Goal: Complete application form: Complete application form

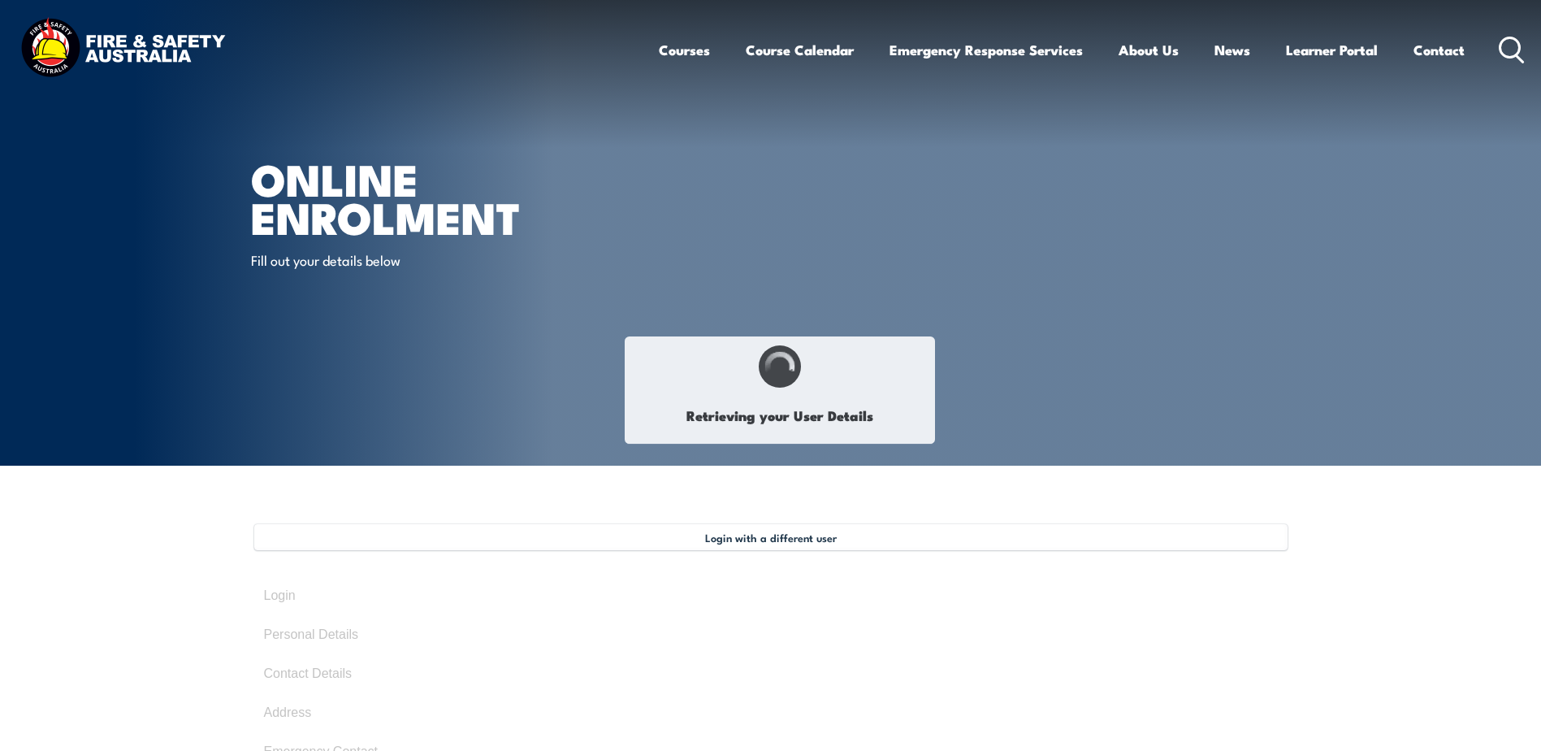
select select "Miss"
type input "[PERSON_NAME]"
type input "Inverarity"
type input "[DATE]"
type input "2E6TJ9J9QQ"
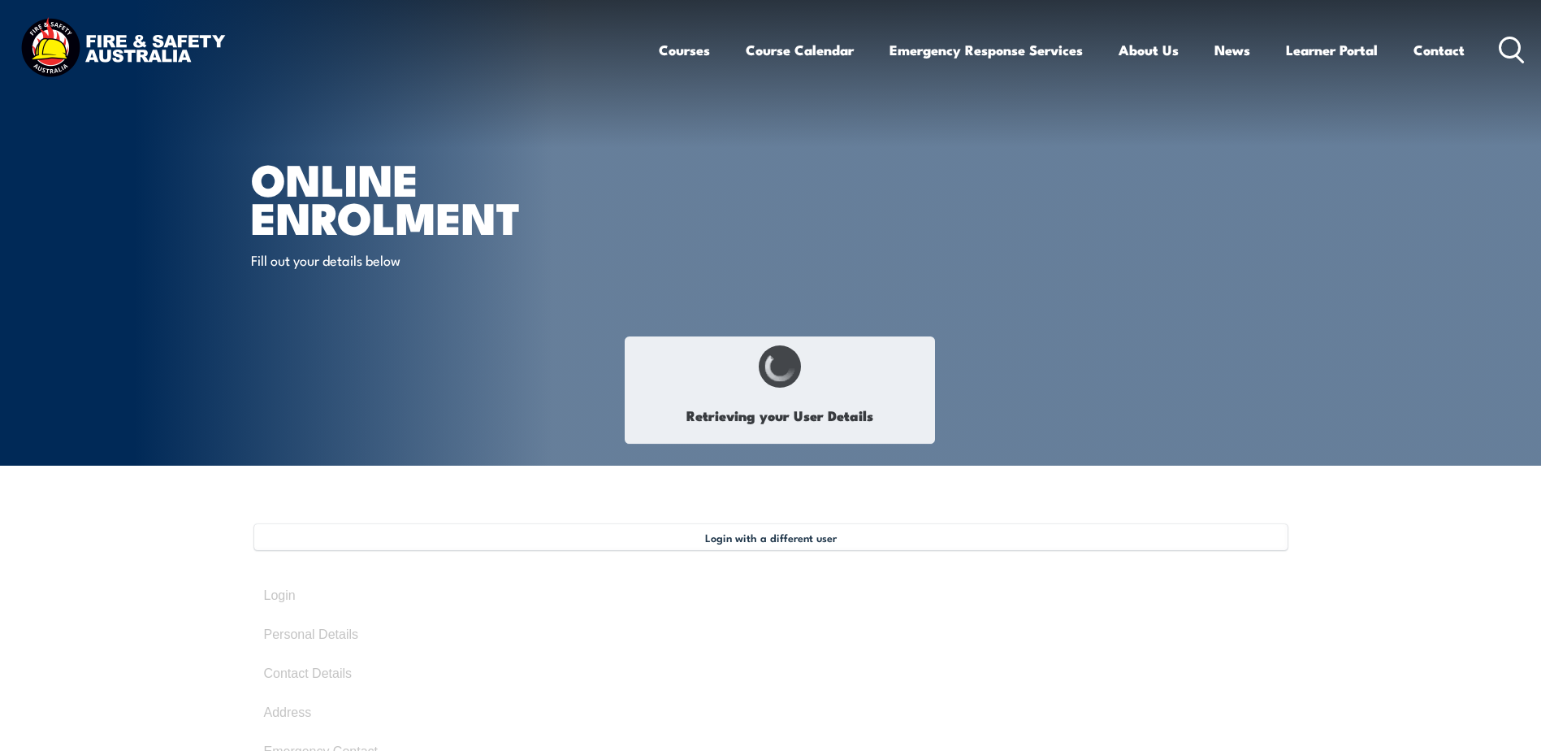
select select "F"
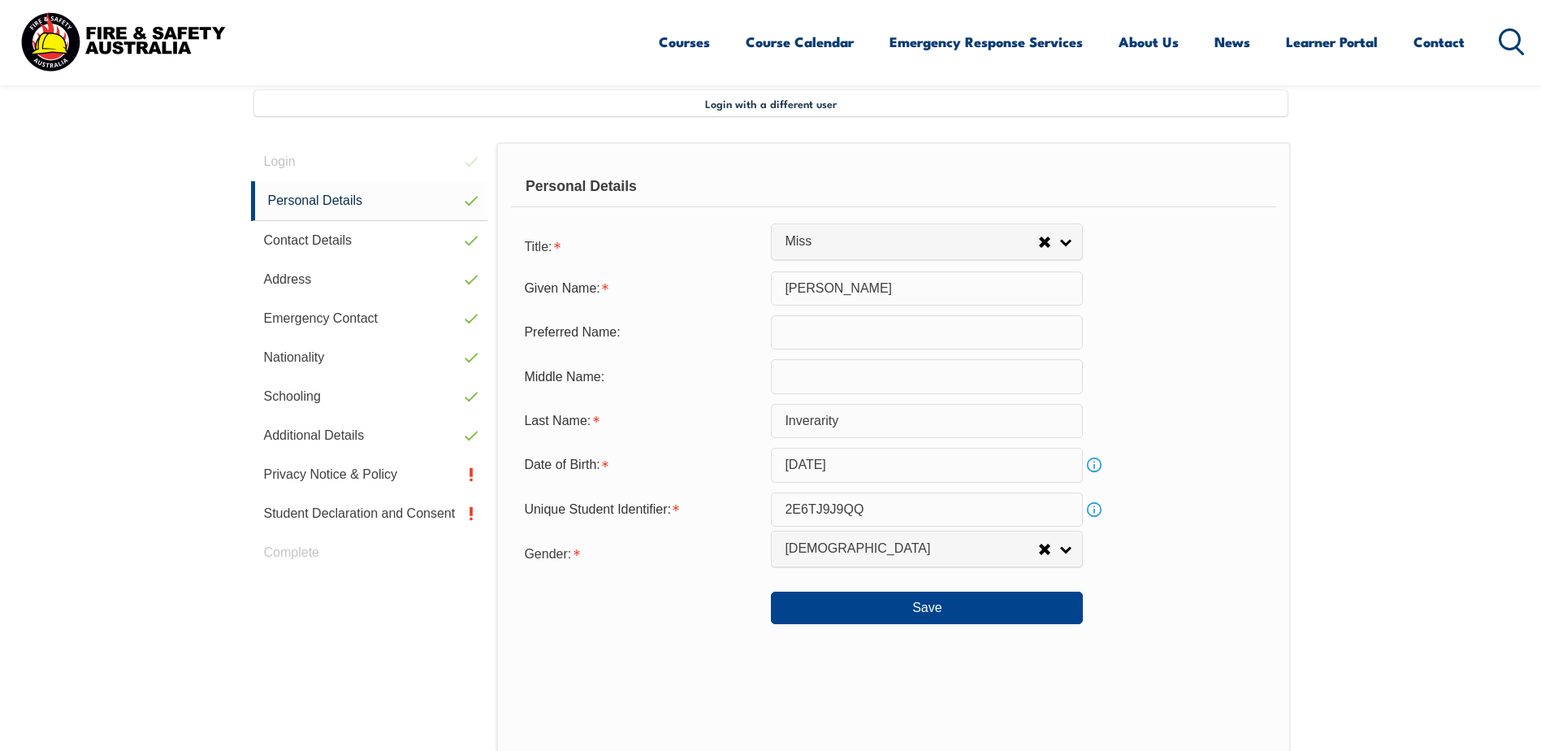
scroll to position [443, 0]
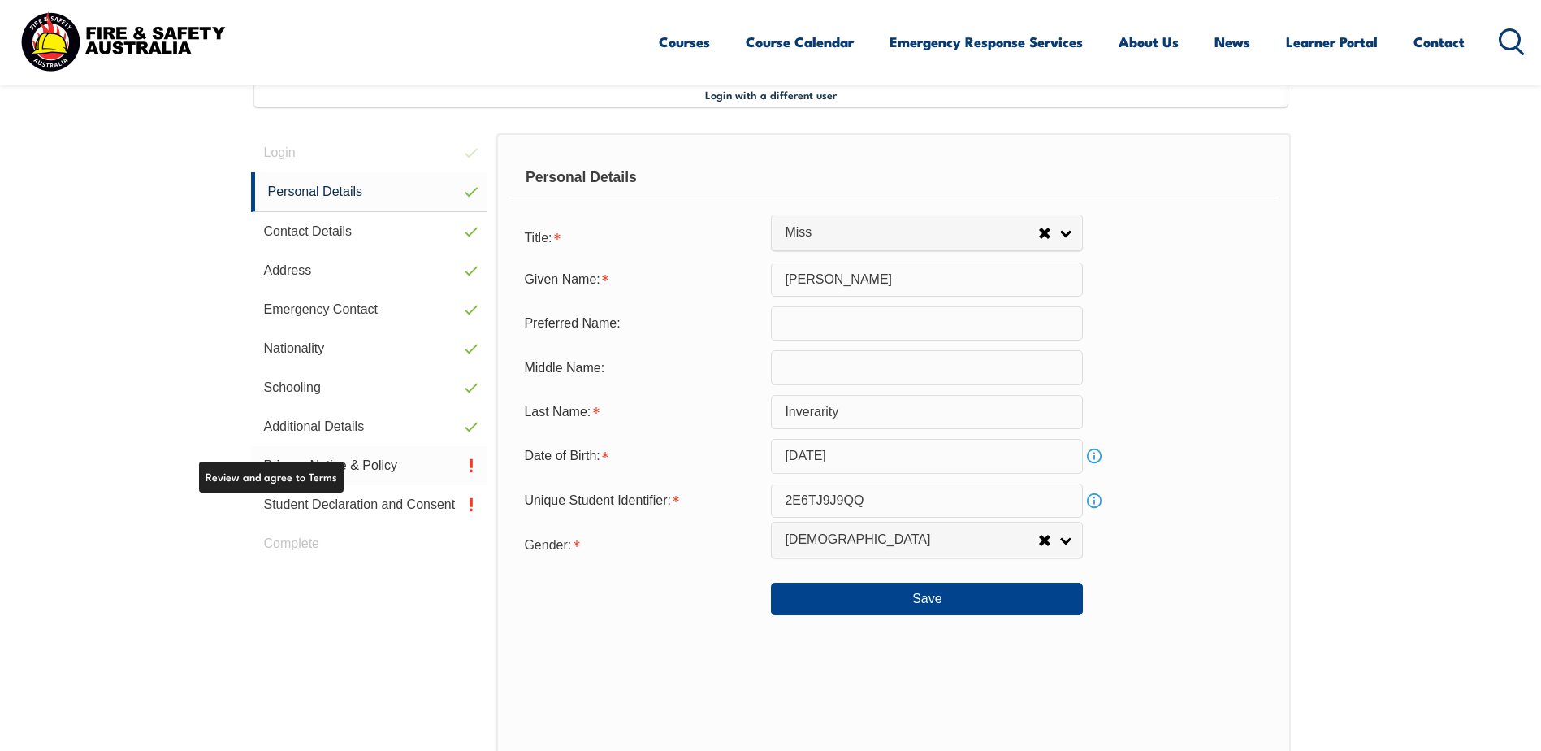
click at [384, 464] on link "Privacy Notice & Policy" at bounding box center [369, 465] width 237 height 39
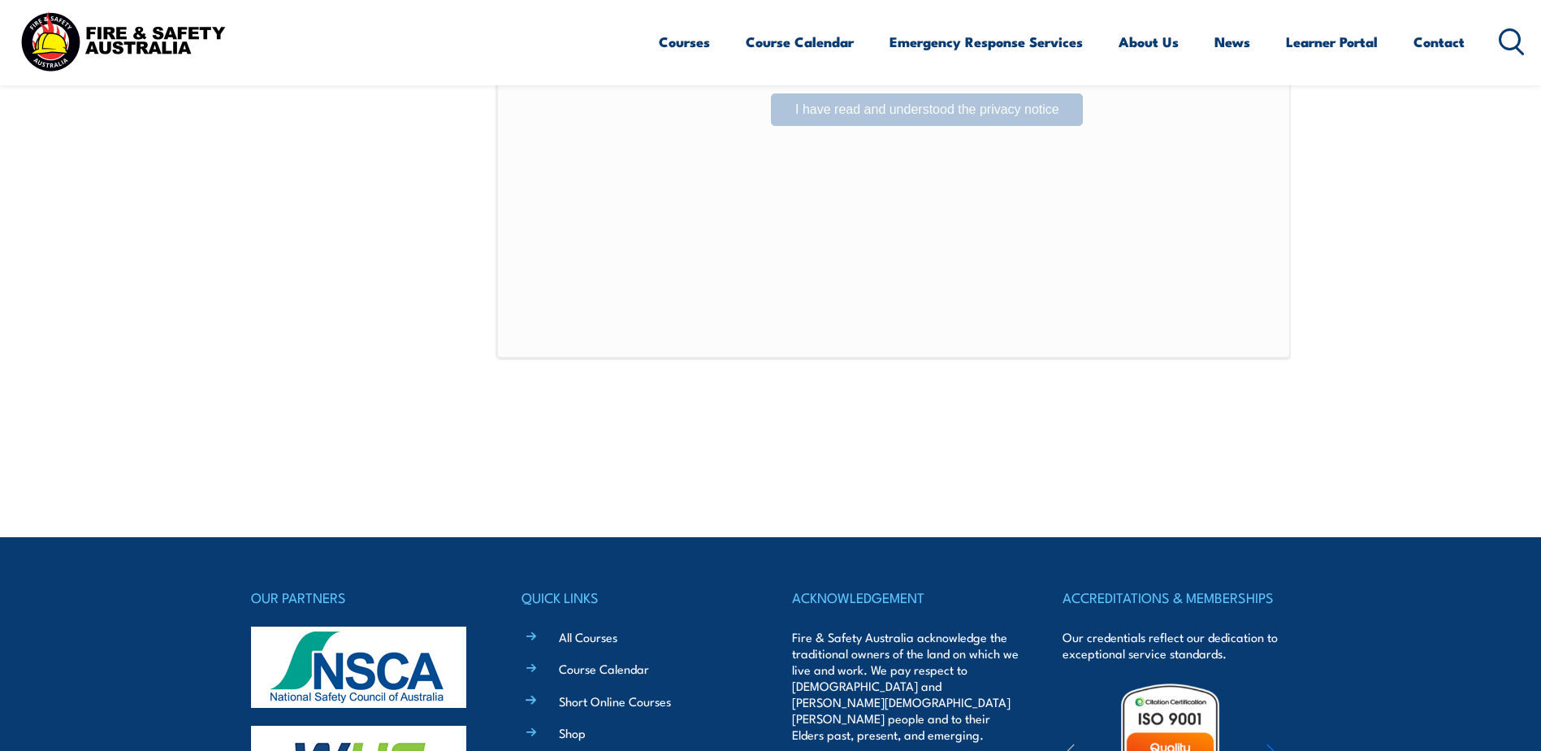
scroll to position [1012, 0]
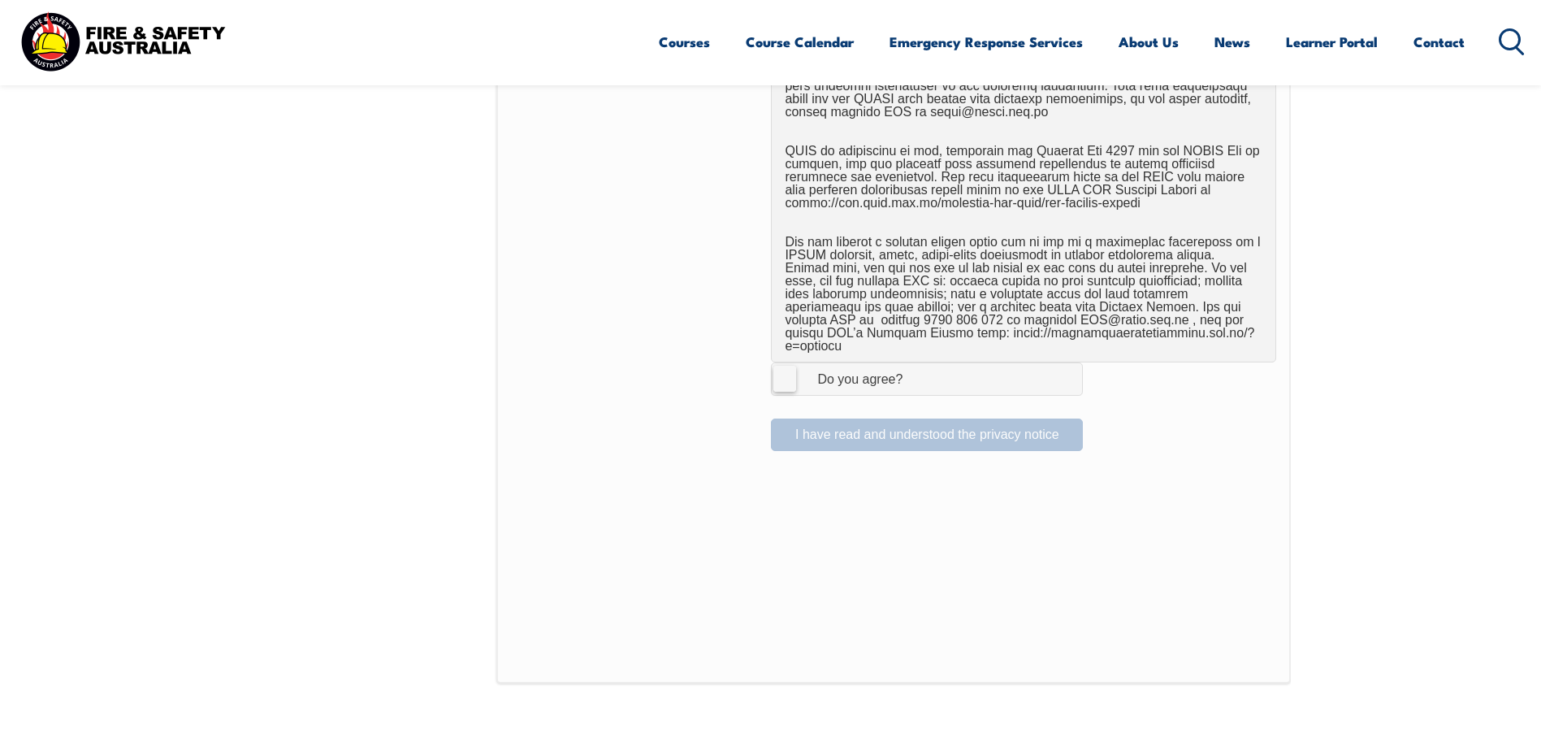
click at [779, 370] on label "I Agree Do you agree?" at bounding box center [927, 378] width 312 height 32
click at [916, 370] on input "I Agree Do you agree?" at bounding box center [930, 378] width 28 height 31
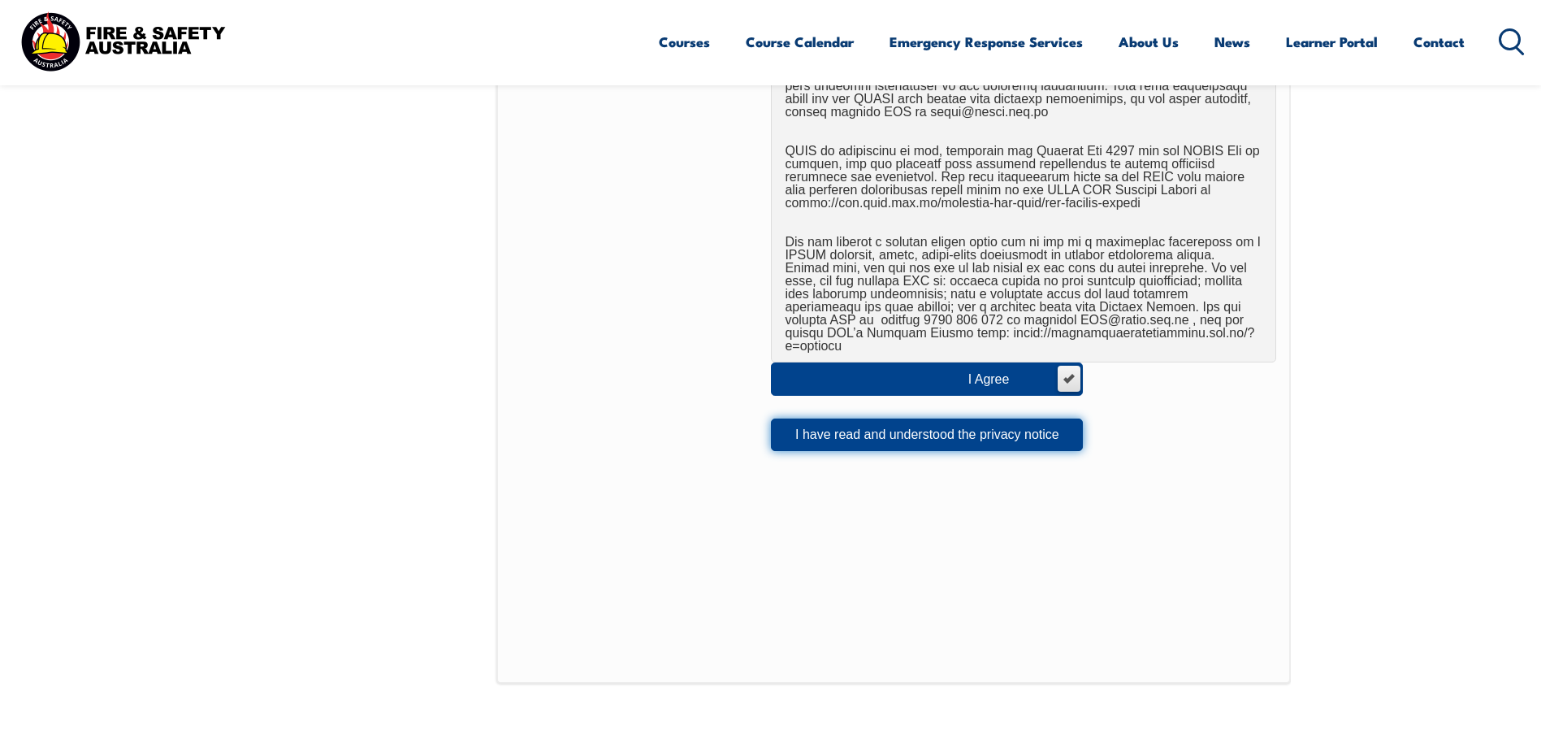
click at [926, 426] on button "I have read and understood the privacy notice" at bounding box center [927, 434] width 312 height 32
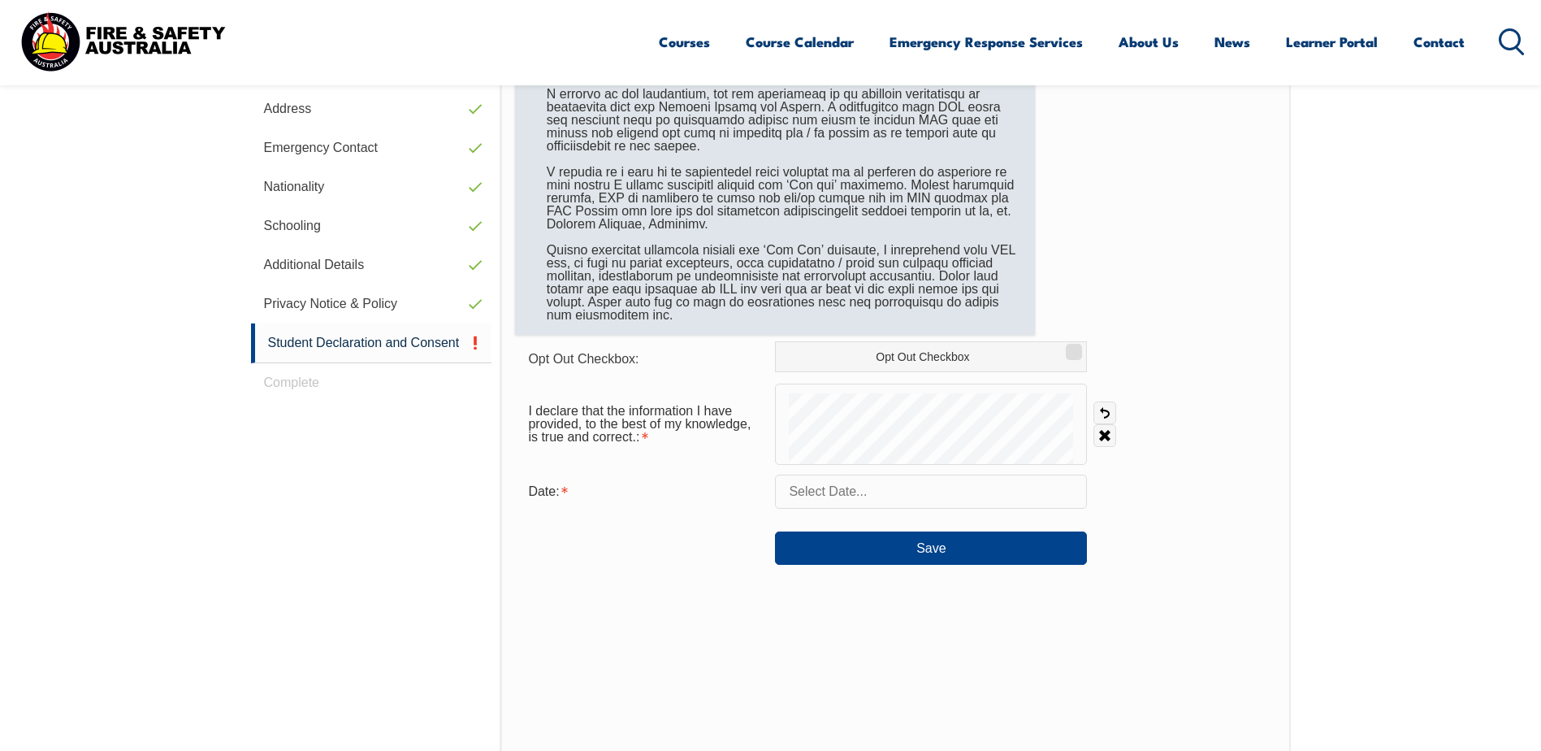
scroll to position [605, 0]
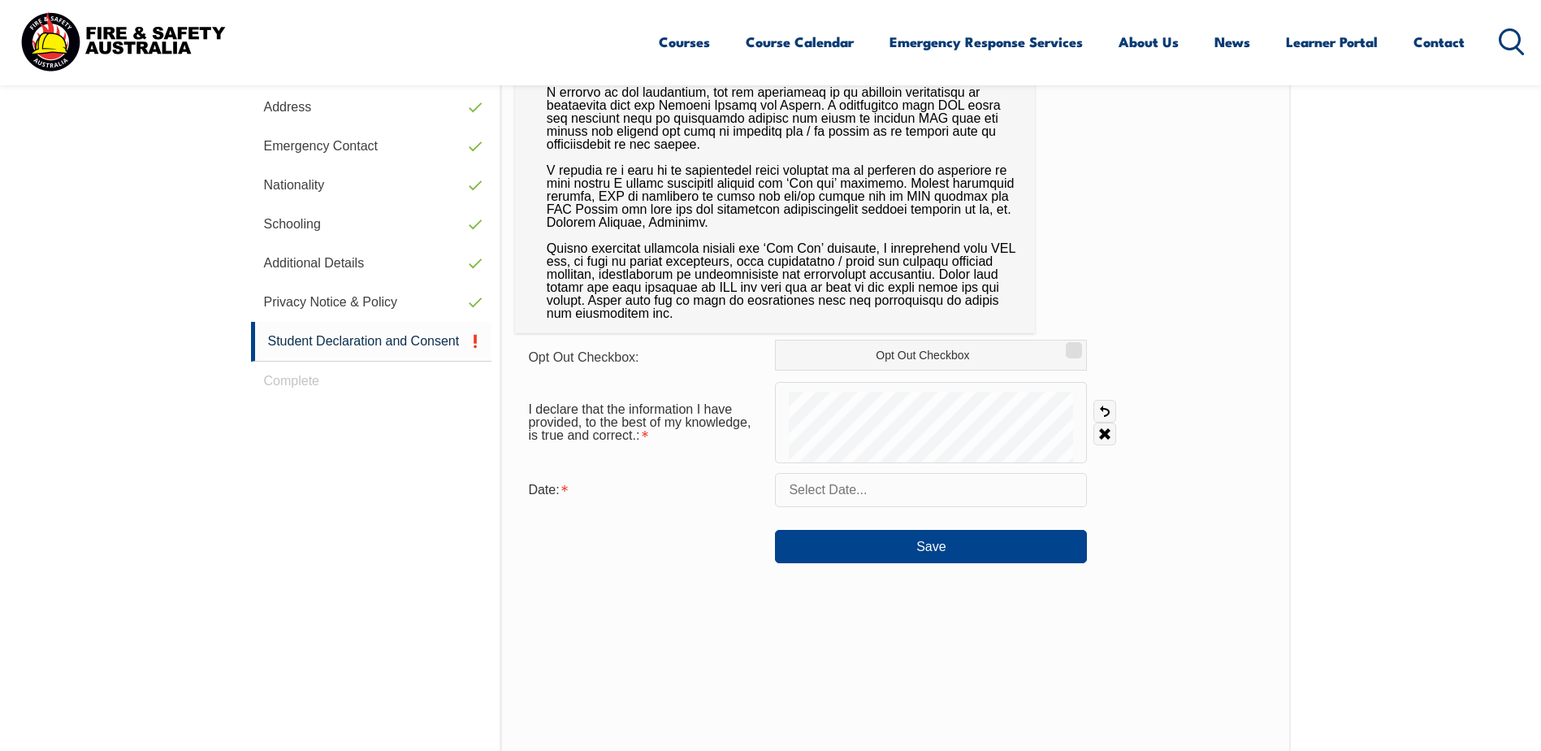
click at [940, 465] on form "Opt Out Checkbox: Opt Out Checkbox I declare that the information I have provid…" at bounding box center [895, 451] width 760 height 223
click at [919, 556] on button "Save" at bounding box center [931, 546] width 312 height 32
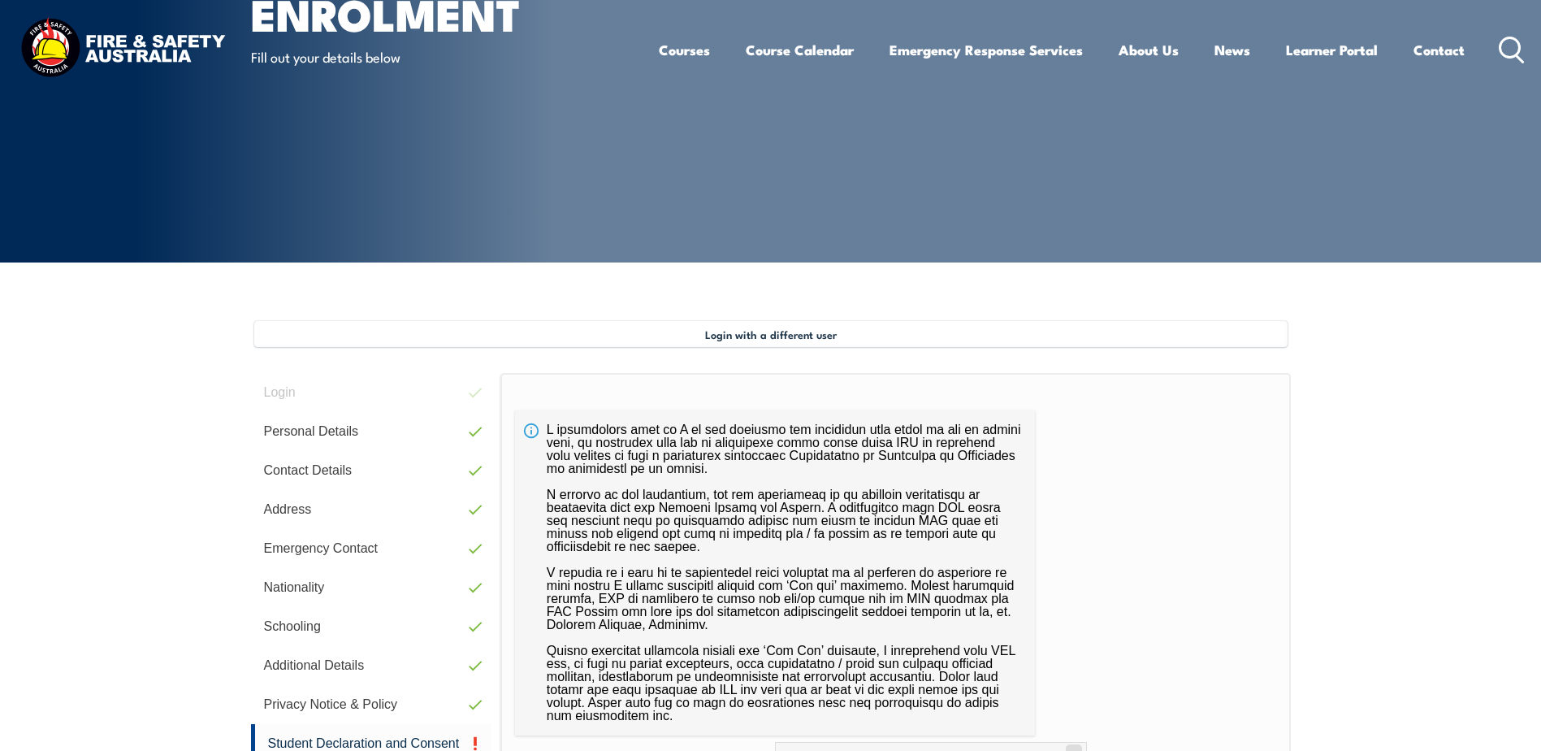
scroll to position [487, 0]
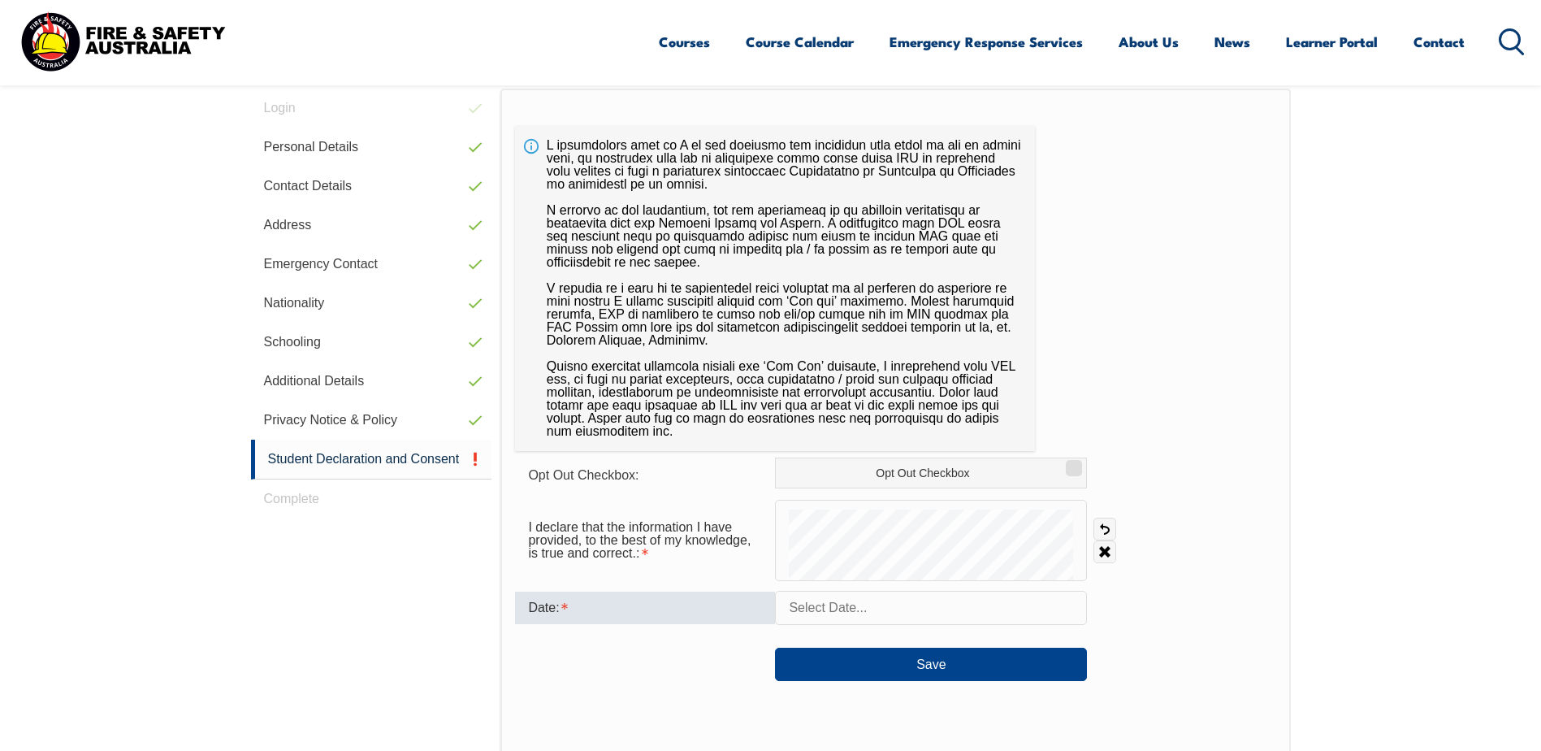
click at [701, 606] on div "Date:" at bounding box center [645, 607] width 260 height 32
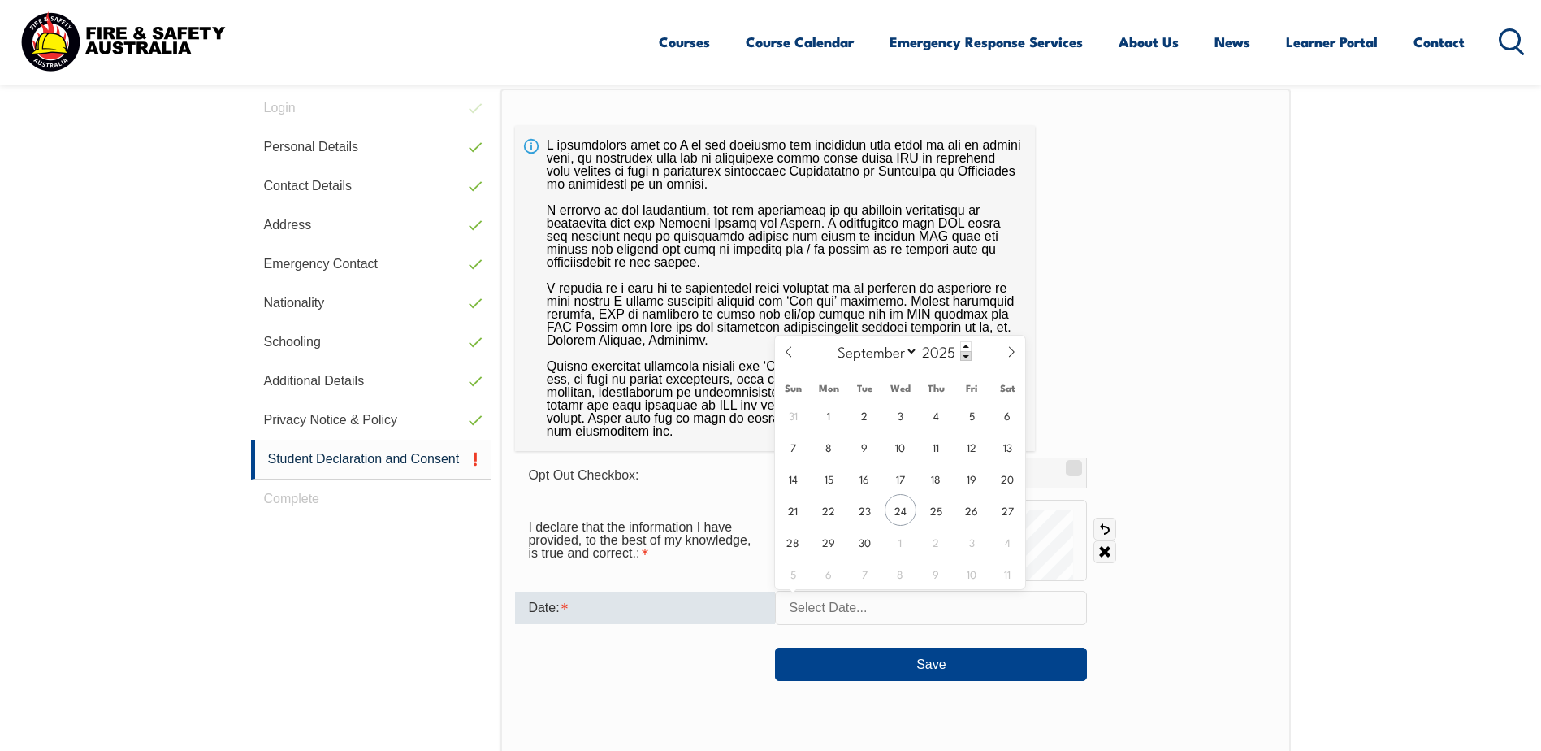
click at [830, 596] on input "text" at bounding box center [931, 608] width 312 height 34
click at [900, 508] on span "24" at bounding box center [901, 510] width 32 height 32
type input "[DATE]"
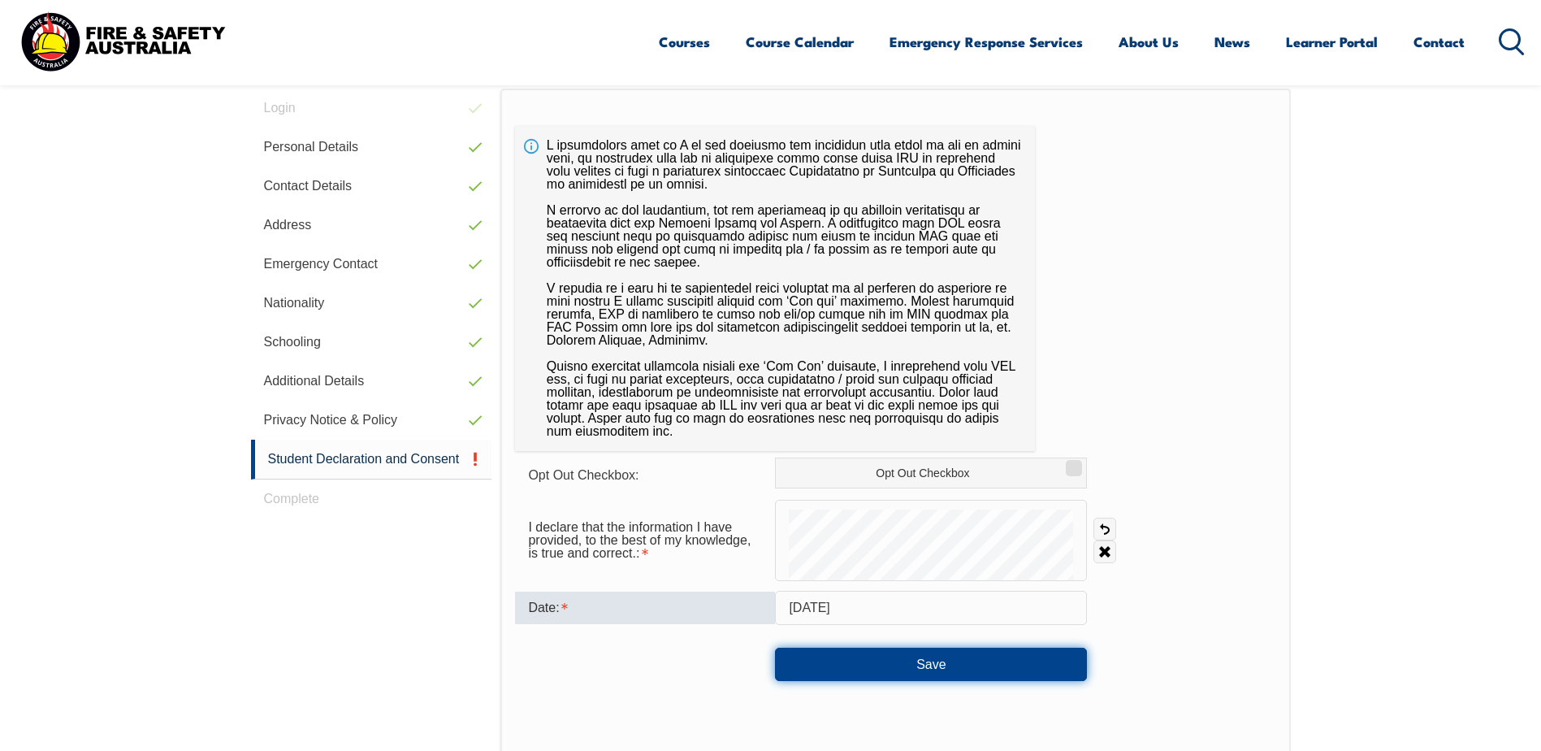
click at [912, 658] on button "Save" at bounding box center [931, 664] width 312 height 32
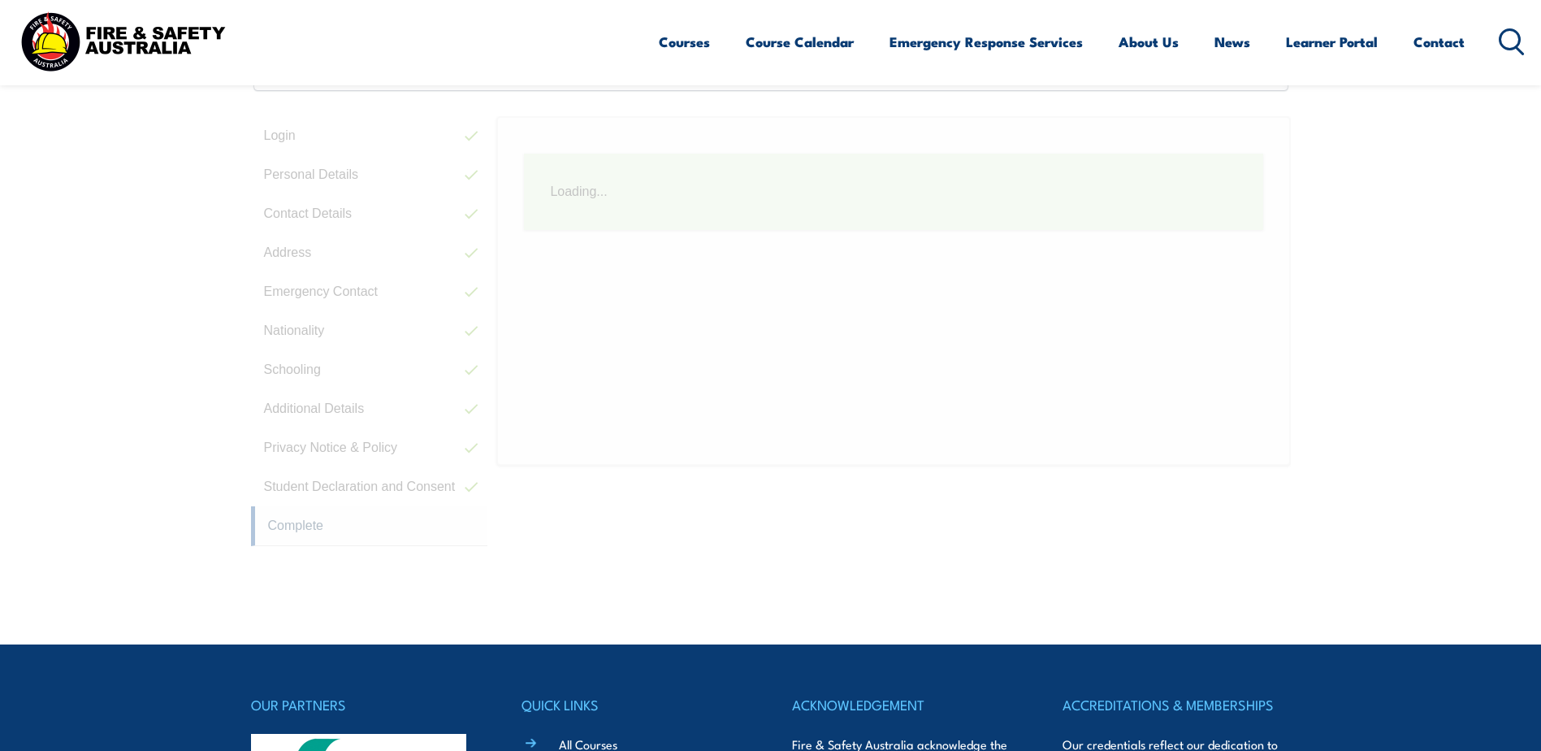
scroll to position [443, 0]
